Goal: Check status

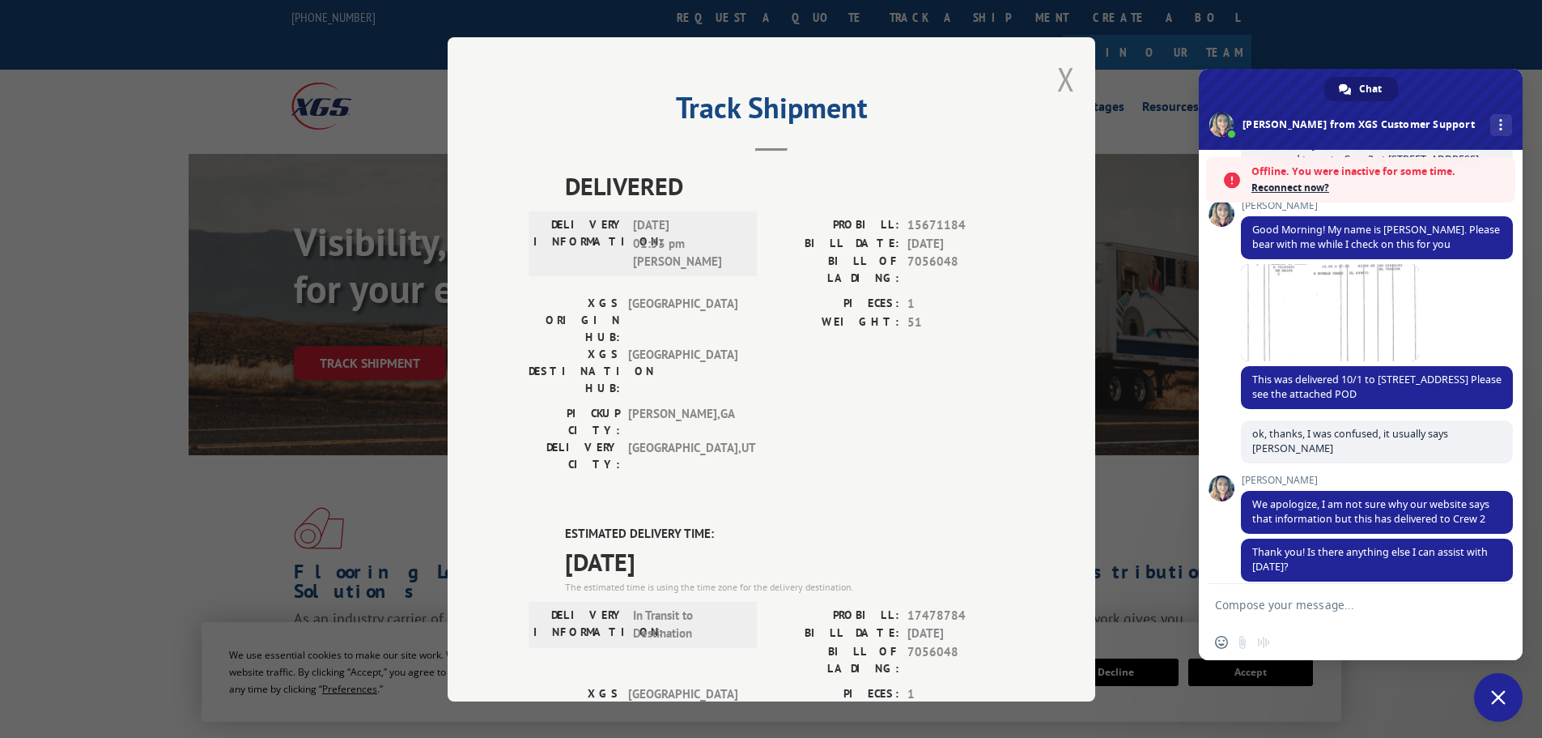
click at [1057, 69] on button "Close modal" at bounding box center [1066, 78] width 18 height 43
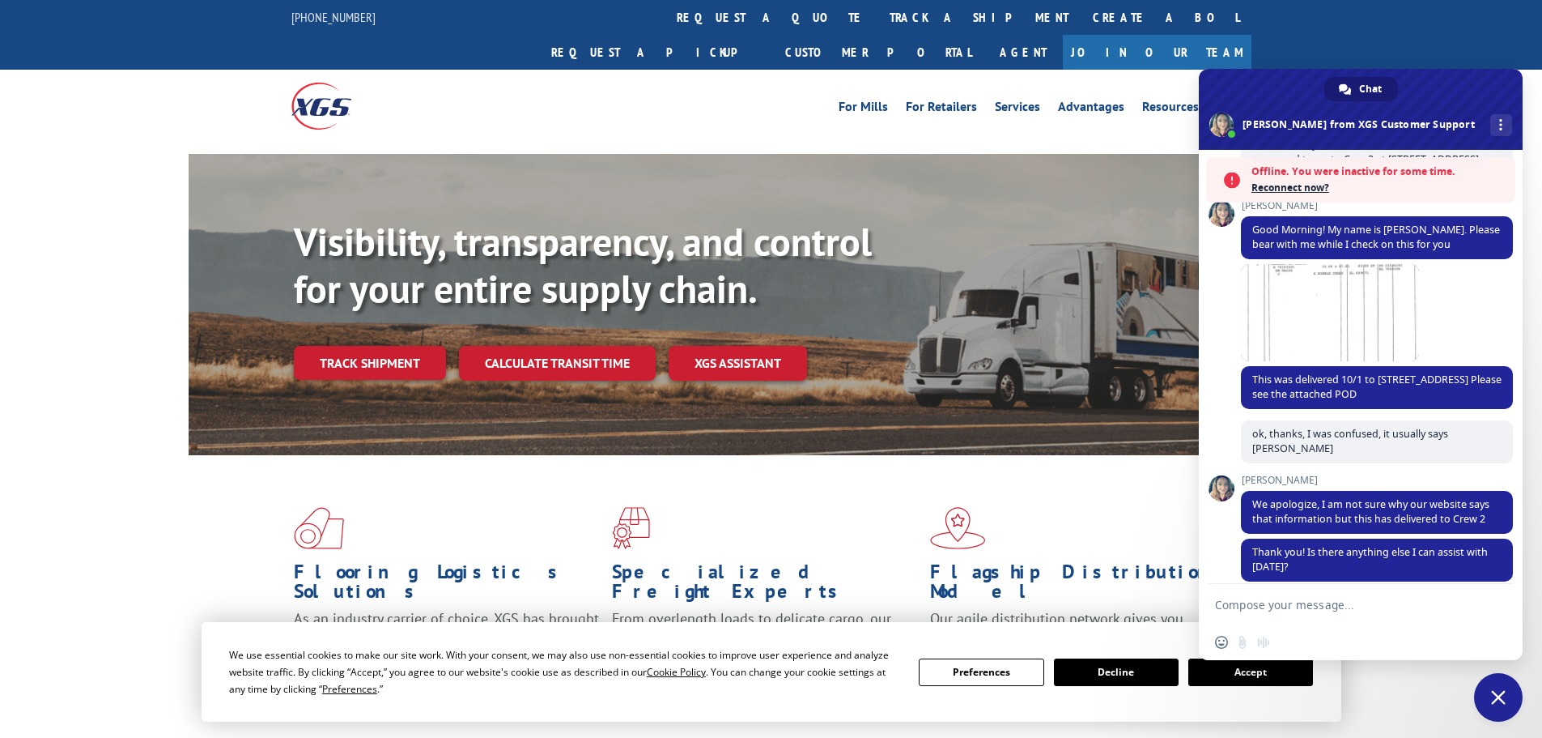
click at [1505, 700] on span "Close chat" at bounding box center [1498, 697] width 15 height 15
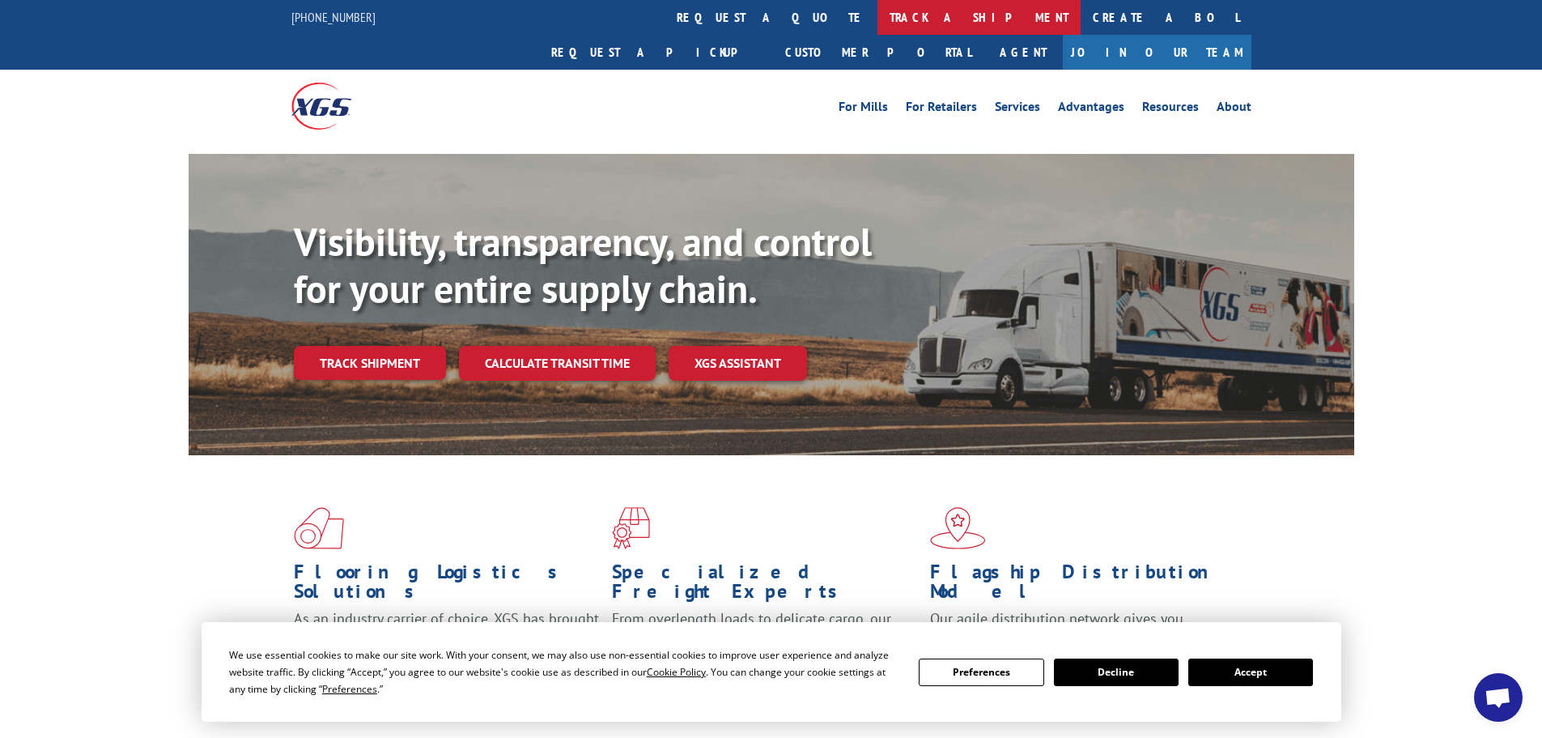
click at [878, 13] on link "track a shipment" at bounding box center [979, 17] width 203 height 35
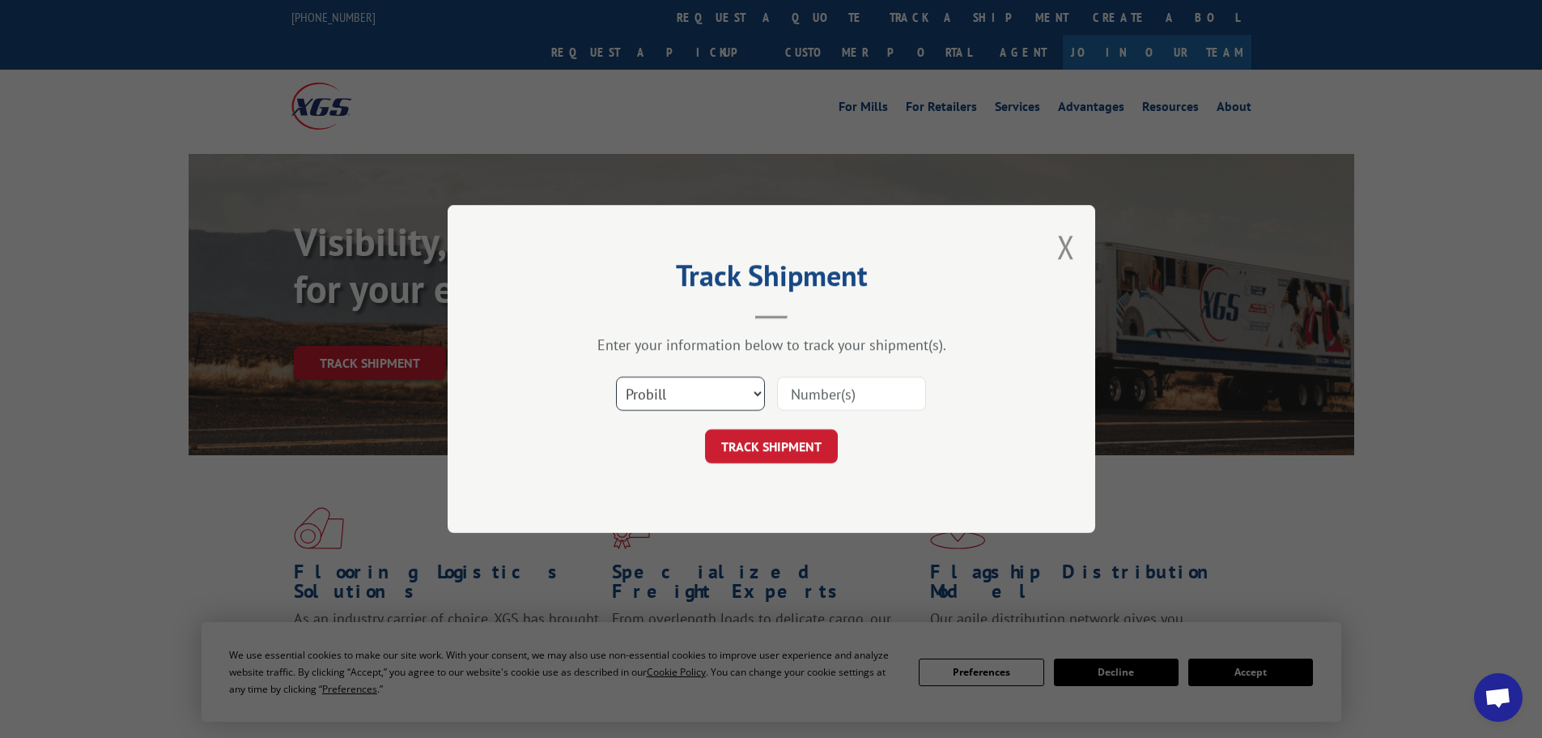
click at [699, 389] on select "Select category... Probill BOL PO" at bounding box center [690, 393] width 149 height 34
select select "bol"
click at [616, 376] on select "Select category... Probill BOL PO" at bounding box center [690, 393] width 149 height 34
paste input "5522244"
type input "5522244"
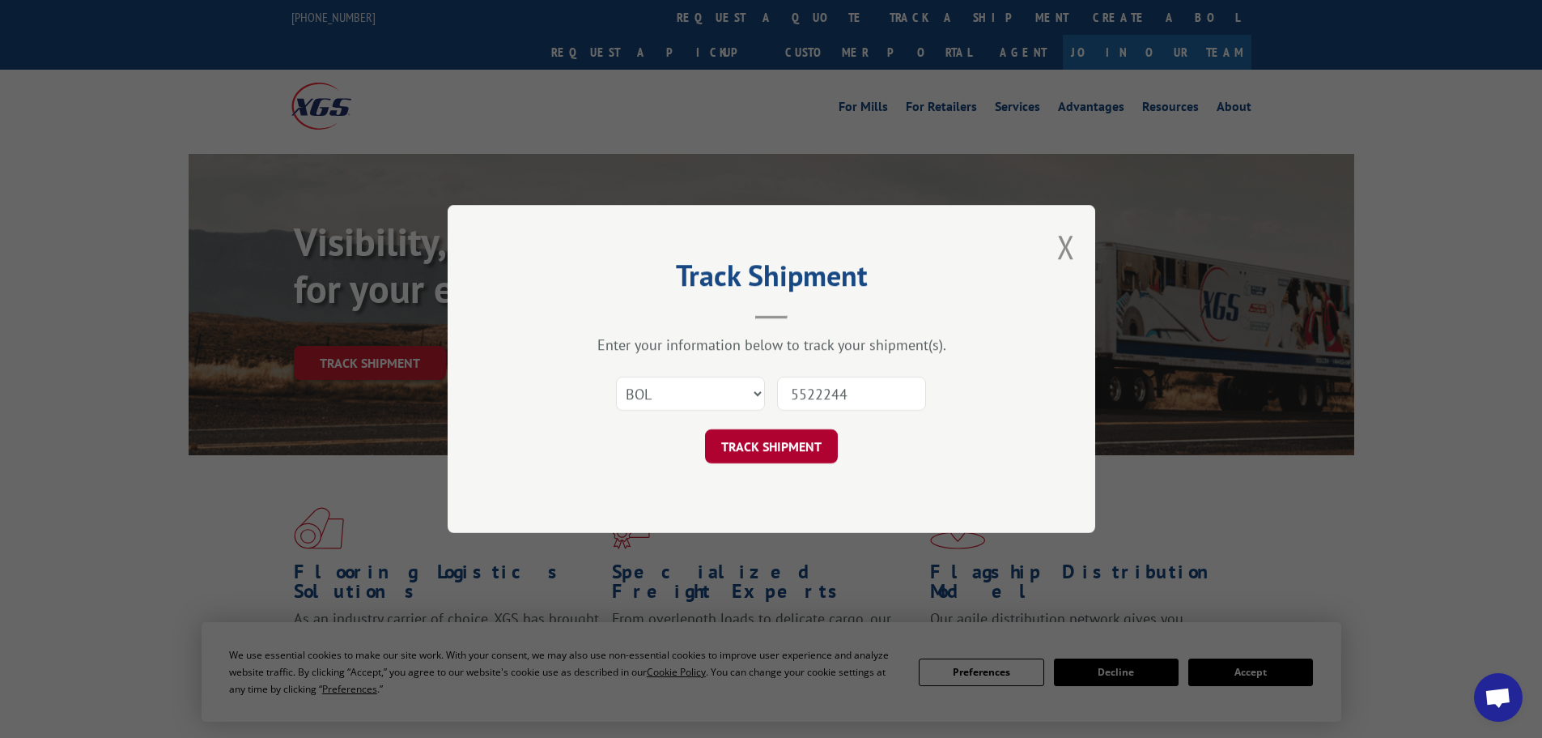
click at [776, 440] on button "TRACK SHIPMENT" at bounding box center [771, 446] width 133 height 34
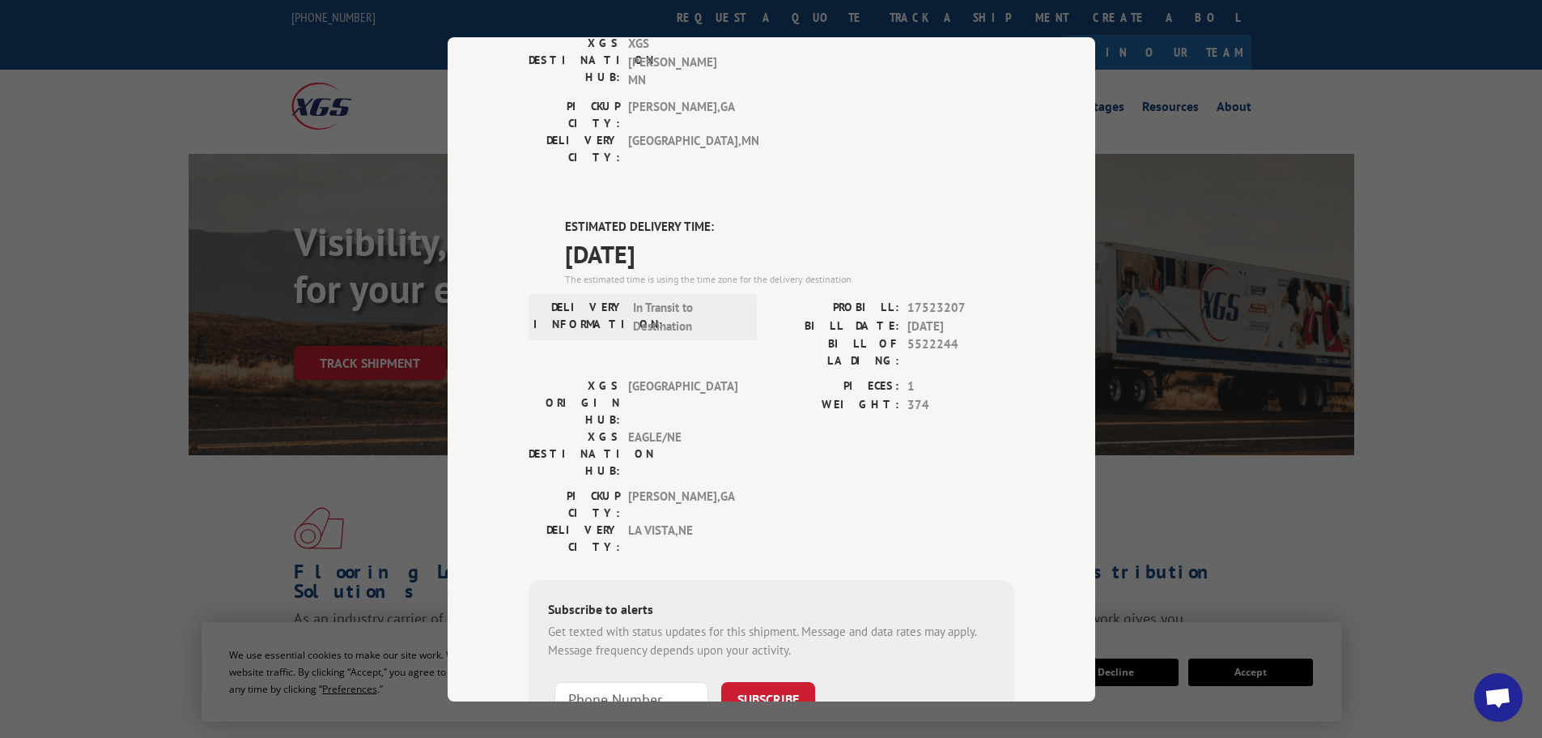
scroll to position [330, 0]
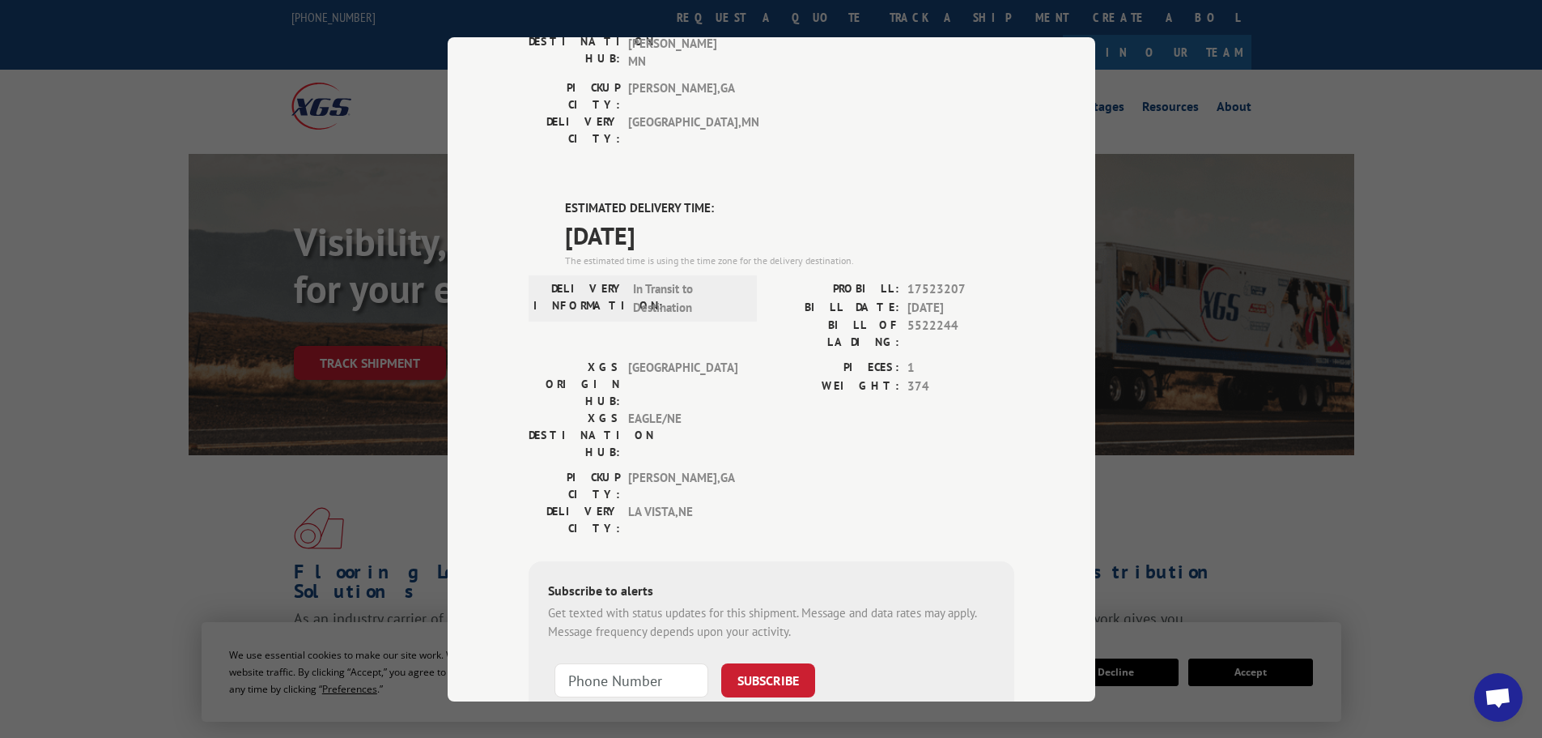
drag, startPoint x: 559, startPoint y: 111, endPoint x: 691, endPoint y: 141, distance: 135.3
click at [691, 198] on div "ESTIMATED DELIVERY TIME: [DATE] The estimated time is using the time zone for t…" at bounding box center [789, 233] width 449 height 70
copy div "ESTIMATED DELIVERY TIME: [DATE]"
